Goal: Information Seeking & Learning: Learn about a topic

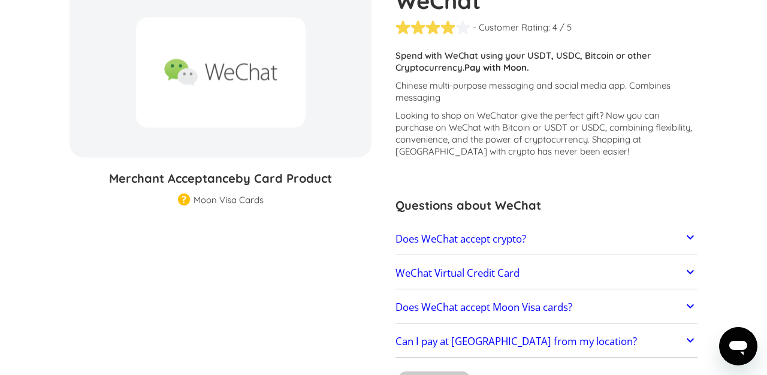
scroll to position [119, 0]
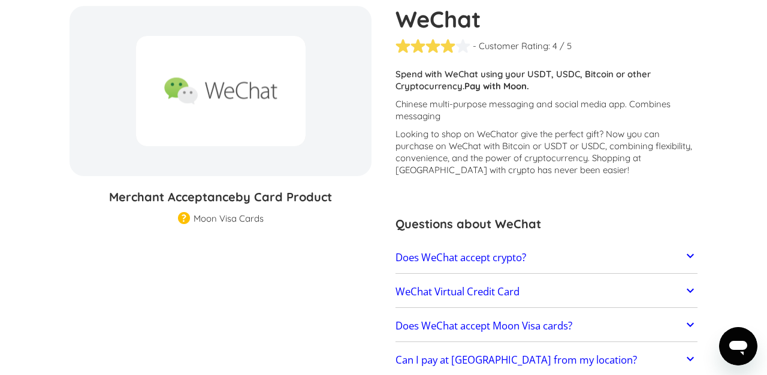
click at [422, 262] on h2 "Does WeChat accept crypto?" at bounding box center [461, 258] width 131 height 12
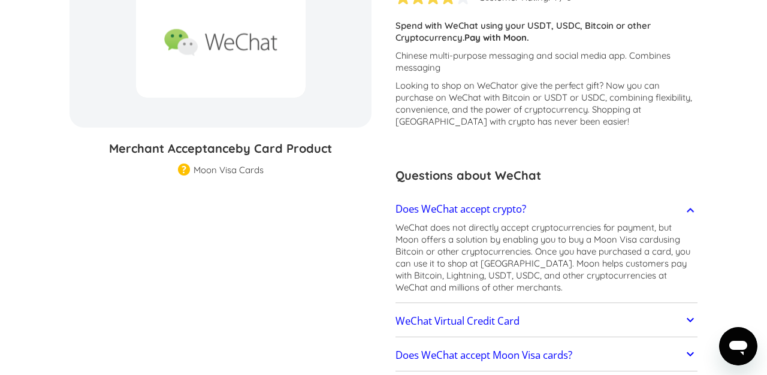
scroll to position [239, 0]
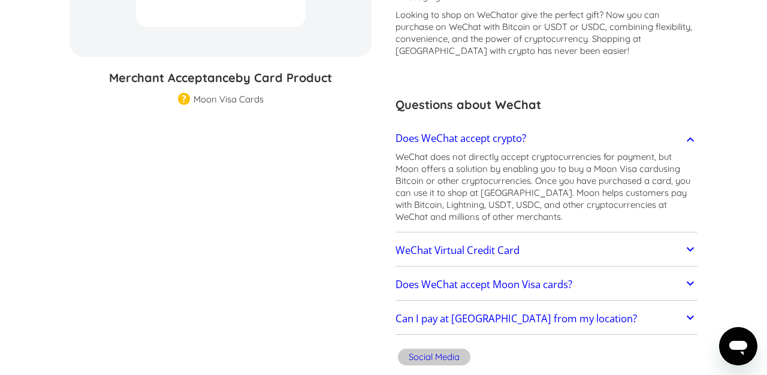
click at [414, 254] on h2 "WeChat Virtual Credit Card" at bounding box center [458, 251] width 124 height 12
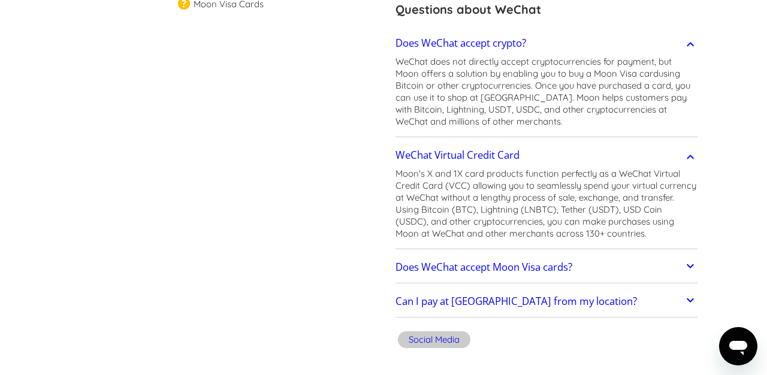
scroll to position [337, 0]
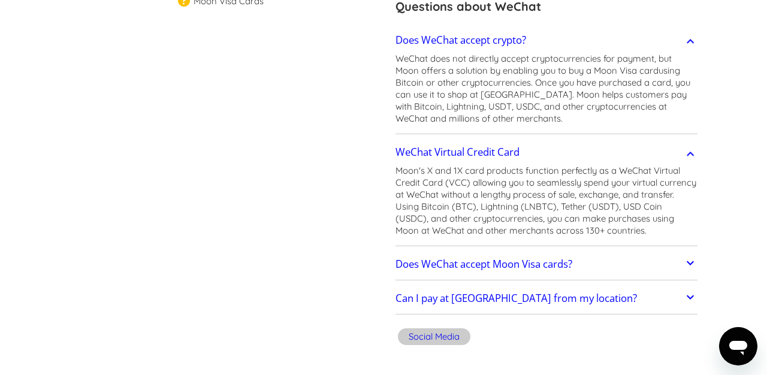
click at [408, 272] on link "Does WeChat accept Moon Visa cards?" at bounding box center [547, 264] width 302 height 25
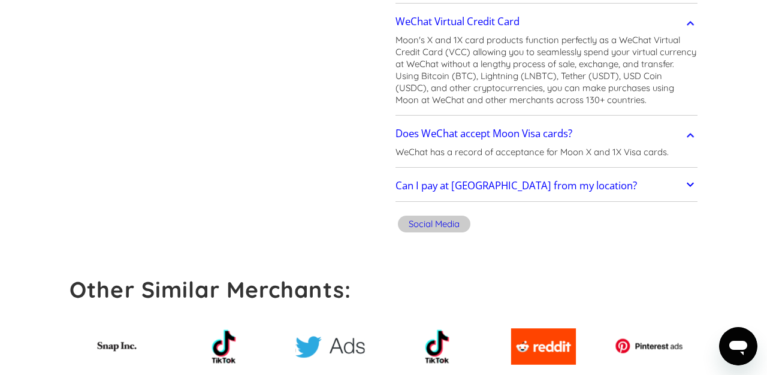
scroll to position [470, 0]
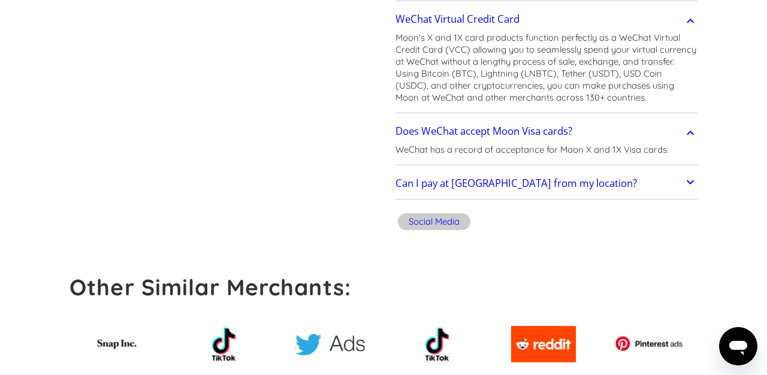
click at [412, 191] on link "Can I pay at WeChat from my location?" at bounding box center [547, 183] width 302 height 25
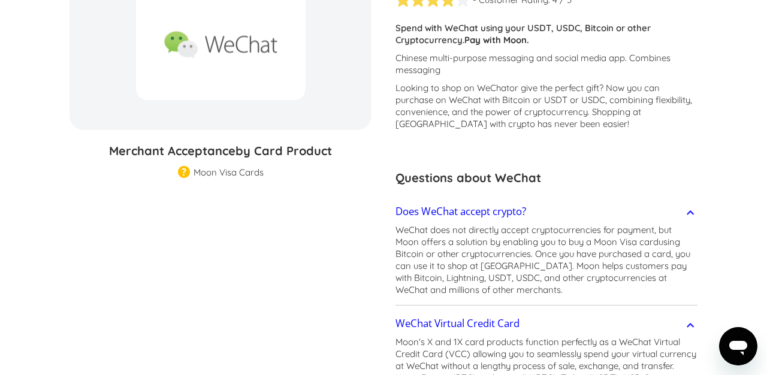
scroll to position [171, 0]
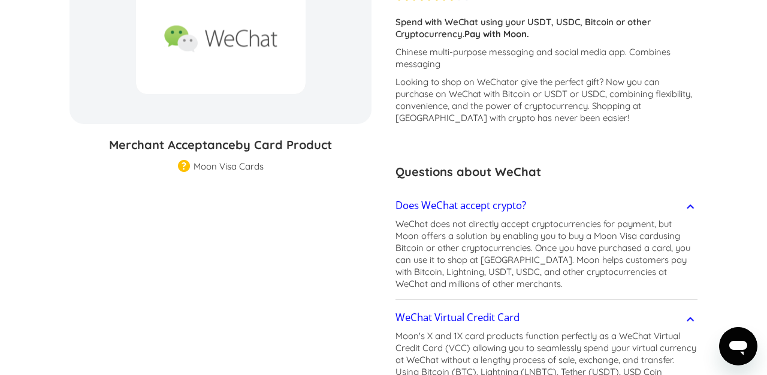
click at [182, 165] on img at bounding box center [184, 167] width 12 height 14
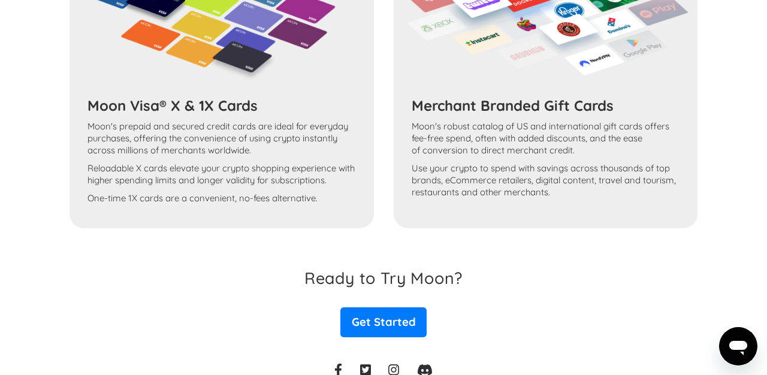
scroll to position [1177, 0]
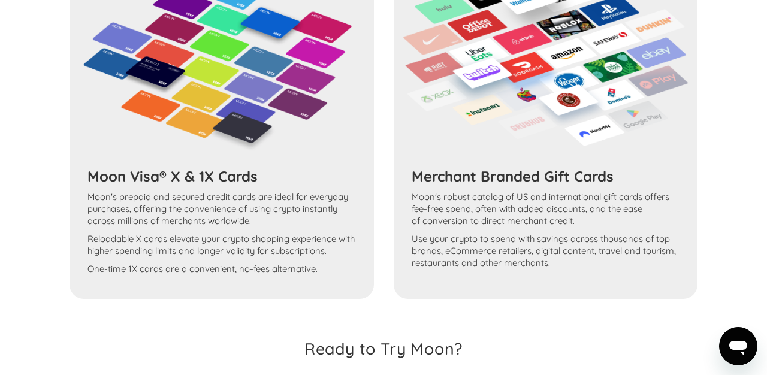
click at [221, 115] on div "Moon Visa® X & 1X Cards Moon's prepaid and secured credit cards are ideal for e…" at bounding box center [384, 129] width 628 height 339
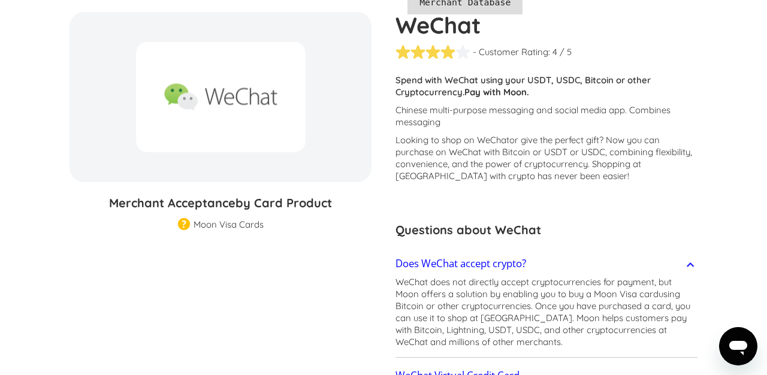
scroll to position [177, 0]
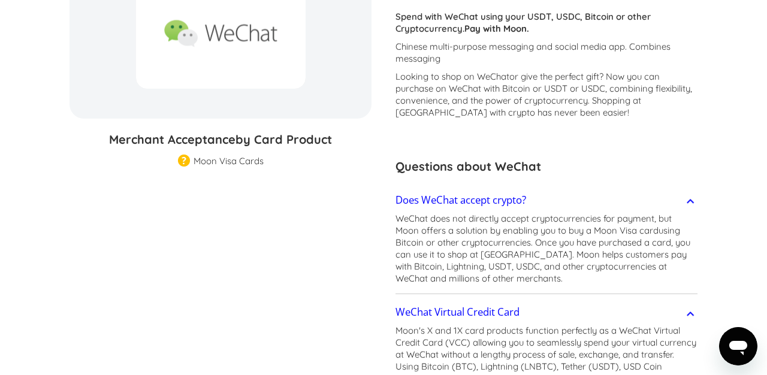
drag, startPoint x: 663, startPoint y: 235, endPoint x: 597, endPoint y: 229, distance: 65.6
click at [597, 229] on p "WeChat does not directly accept cryptocurrencies for payment, but Moon offers a…" at bounding box center [547, 249] width 302 height 72
copy p "Moon Visa card"
